Goal: Complete application form: Complete application form

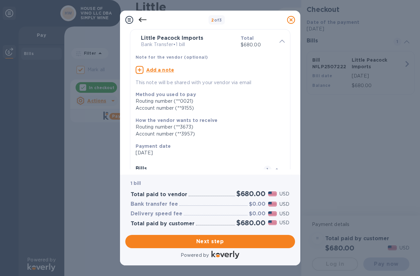
scroll to position [94, 0]
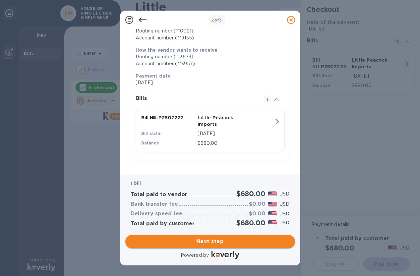
click at [203, 243] on span "Next step" at bounding box center [210, 242] width 159 height 8
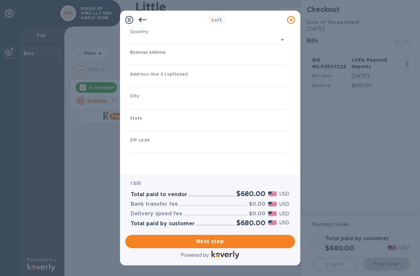
type input "[GEOGRAPHIC_DATA]"
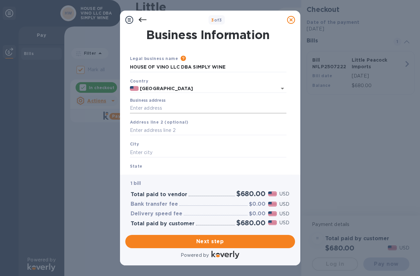
click at [159, 108] on input "Business address" at bounding box center [208, 109] width 157 height 10
type input "[STREET_ADDRESS]"
click at [143, 151] on input "text" at bounding box center [208, 153] width 157 height 10
type input "[US_STATE]"
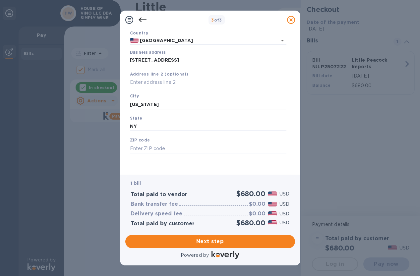
type input "NY"
type input "10005"
click at [227, 171] on div "Business Information Legal business name Please provide the legal name that app…" at bounding box center [210, 102] width 181 height 146
click at [210, 239] on span "Next step" at bounding box center [210, 242] width 159 height 8
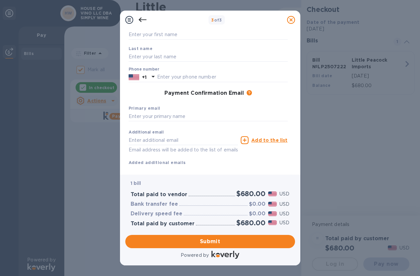
scroll to position [0, 0]
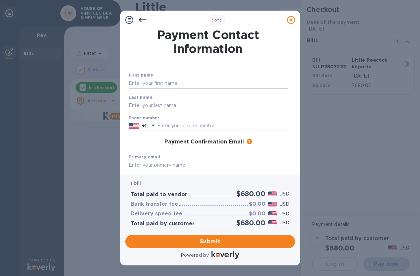
click at [169, 82] on input "text" at bounding box center [208, 84] width 159 height 10
type input "[PERSON_NAME]"
type input "Hillsey"
type input "7349252484"
type input "[PERSON_NAME][EMAIL_ADDRESS][DOMAIN_NAME]"
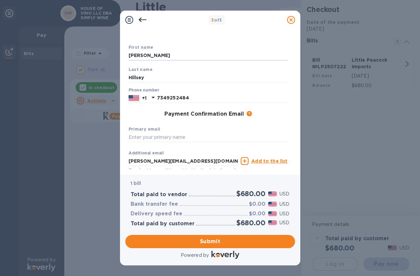
scroll to position [33, 0]
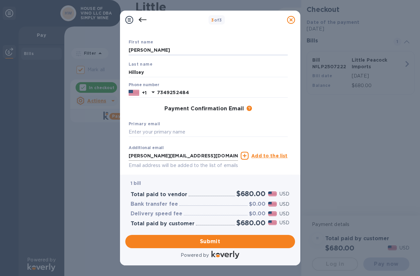
click at [191, 155] on input "[PERSON_NAME][EMAIL_ADDRESS][DOMAIN_NAME]" at bounding box center [184, 156] width 110 height 10
click at [181, 132] on input "text" at bounding box center [208, 132] width 159 height 10
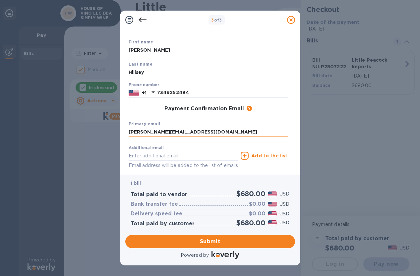
scroll to position [0, 0]
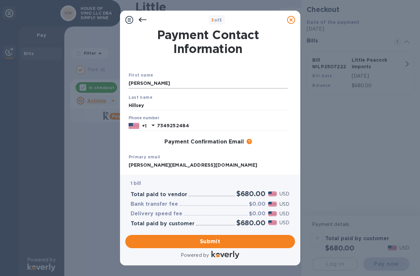
type input "[PERSON_NAME][EMAIL_ADDRESS][DOMAIN_NAME]"
click at [158, 81] on input "[PERSON_NAME]" at bounding box center [208, 84] width 159 height 10
type input "[PERSON_NAME]"
click at [153, 103] on input "Hillsey" at bounding box center [208, 106] width 159 height 10
click at [153, 105] on input "Hillsey" at bounding box center [208, 106] width 159 height 10
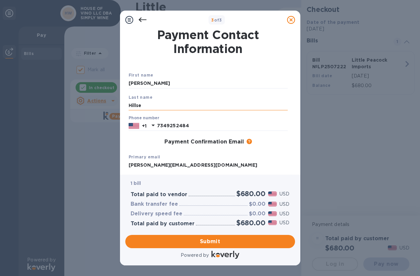
type input "Hillsey"
click at [232, 129] on input "7349252484" at bounding box center [222, 126] width 131 height 10
type input "7349252484"
click at [263, 62] on div "First name [PERSON_NAME] Last name [PERSON_NAME] Phone number [PHONE_NUMBER] Pa…" at bounding box center [208, 138] width 162 height 157
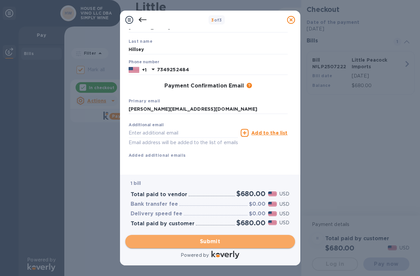
click at [218, 243] on span "Submit" at bounding box center [210, 242] width 159 height 8
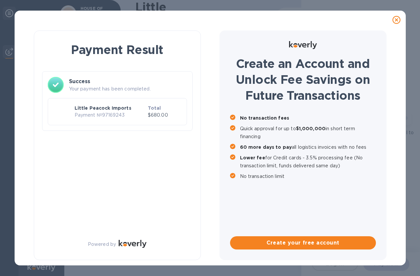
checkbox input "false"
